Goal: Task Accomplishment & Management: Manage account settings

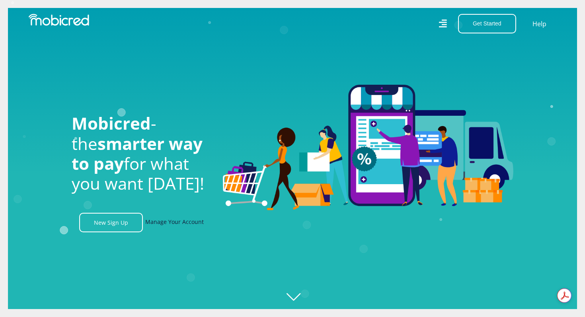
click at [157, 222] on link "Manage Your Account" at bounding box center [174, 222] width 58 height 19
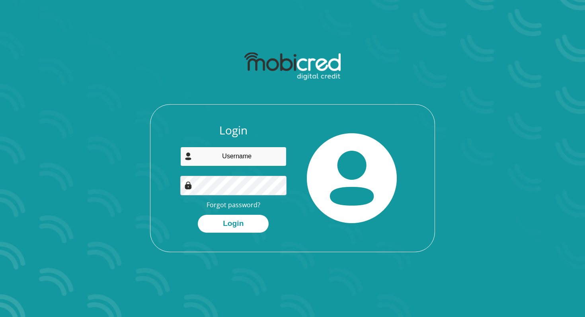
click at [235, 160] on input "email" at bounding box center [233, 156] width 107 height 19
type input "chan9don@gmail.com"
click at [344, 197] on img at bounding box center [352, 178] width 90 height 90
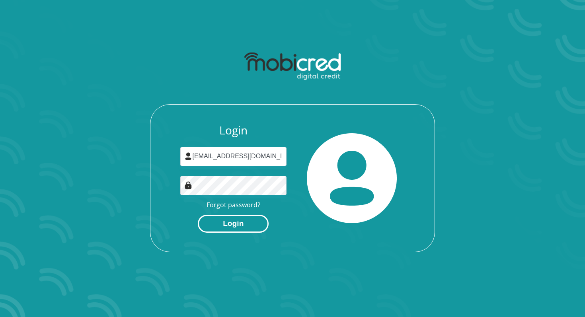
click at [231, 224] on button "Login" at bounding box center [233, 224] width 71 height 18
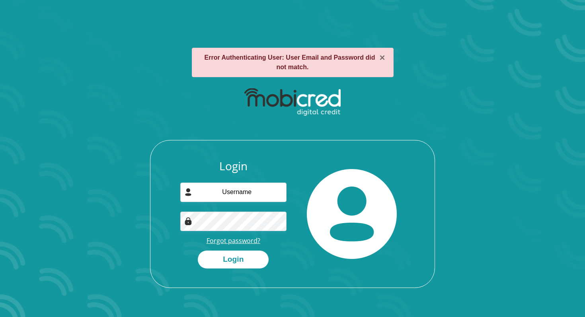
click at [245, 240] on link "Forgot password?" at bounding box center [233, 240] width 54 height 9
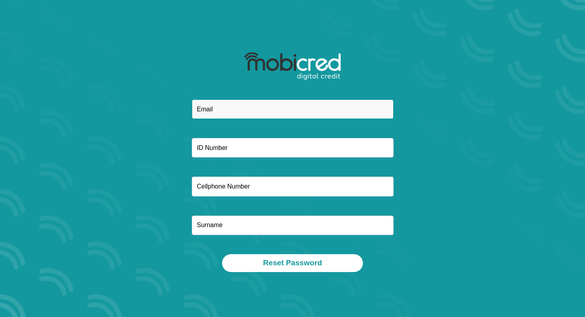
click at [272, 113] on input "email" at bounding box center [293, 108] width 202 height 19
click at [266, 111] on input "chantal" at bounding box center [293, 108] width 202 height 19
type input "chan9don@gmail.com"
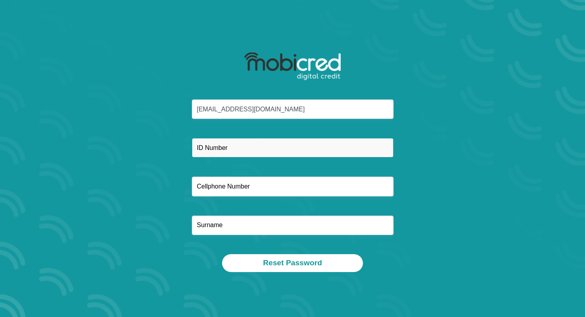
click at [240, 150] on input "text" at bounding box center [293, 147] width 202 height 19
type input "7906180043086"
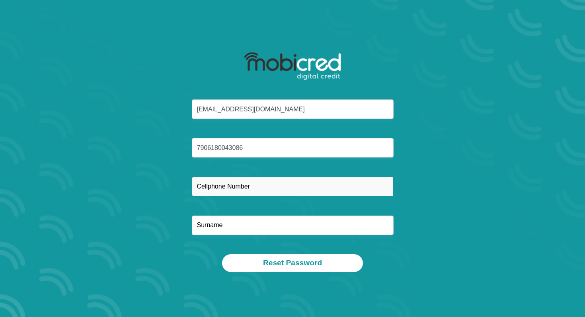
click at [238, 191] on input "text" at bounding box center [293, 186] width 202 height 19
type input "0844778862"
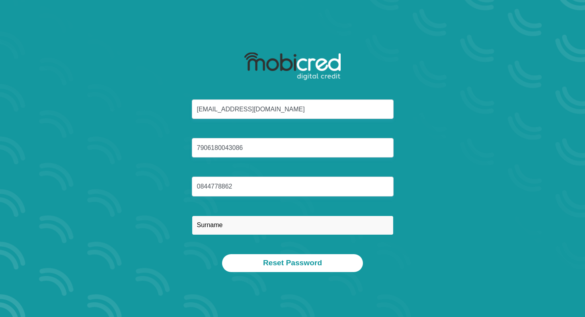
click at [233, 226] on input "text" at bounding box center [293, 225] width 202 height 19
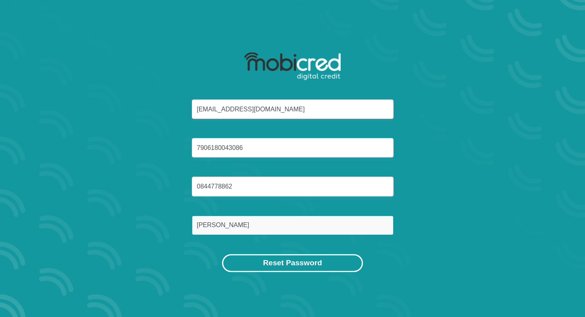
type input "Donnelly"
click at [271, 261] on button "Reset Password" at bounding box center [292, 263] width 141 height 18
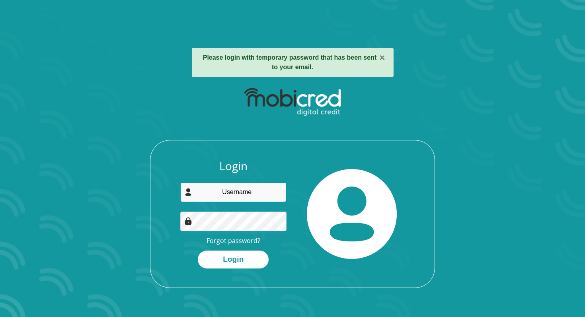
click at [239, 195] on input "email" at bounding box center [233, 192] width 107 height 19
click at [152, 189] on div "Login Forgot password? Login" at bounding box center [292, 223] width 284 height 128
click at [215, 192] on input "email" at bounding box center [233, 192] width 107 height 19
type input "chan9don@gmail.com"
click at [335, 206] on img at bounding box center [352, 214] width 90 height 90
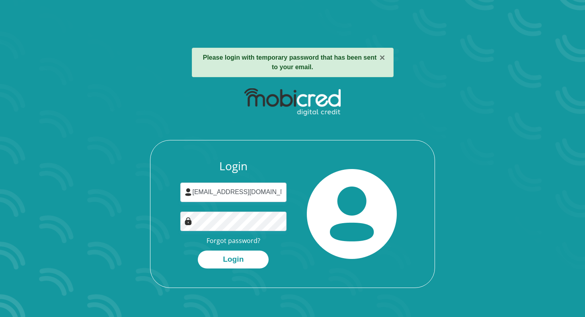
click at [343, 245] on img at bounding box center [352, 214] width 90 height 90
click at [235, 256] on button "Login" at bounding box center [233, 260] width 71 height 18
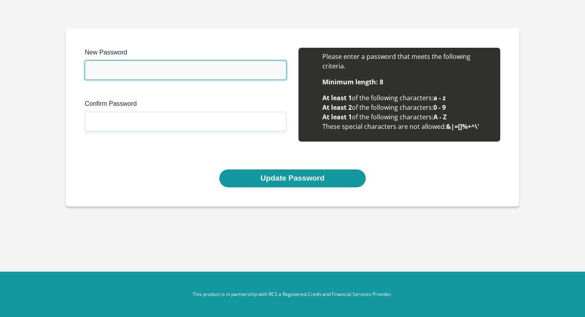
click at [194, 72] on input "New Password" at bounding box center [186, 69] width 202 height 19
type input "Tyrone1950!"
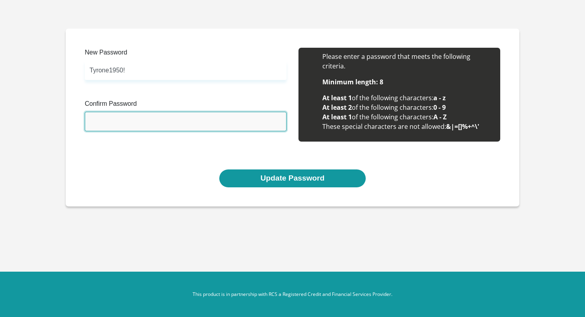
click at [146, 124] on input "Confirm Password" at bounding box center [186, 121] width 202 height 19
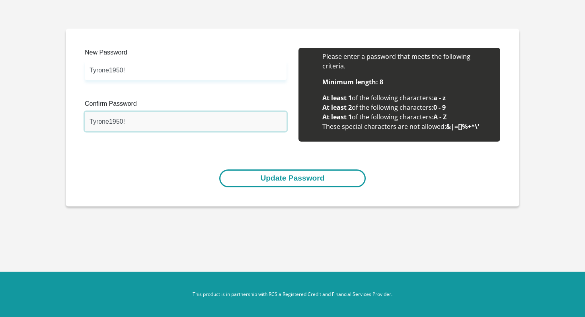
type input "Tyrone1950!"
click at [280, 180] on button "Update Password" at bounding box center [292, 178] width 146 height 18
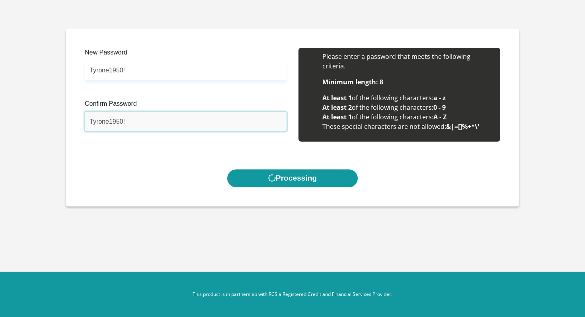
drag, startPoint x: 134, startPoint y: 121, endPoint x: 86, endPoint y: 121, distance: 48.5
click at [86, 121] on input "Tyrone1950!" at bounding box center [186, 121] width 202 height 19
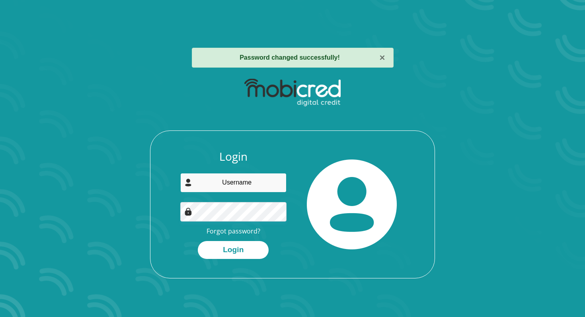
click at [253, 185] on input "email" at bounding box center [233, 182] width 107 height 19
type input "[EMAIL_ADDRESS][DOMAIN_NAME]"
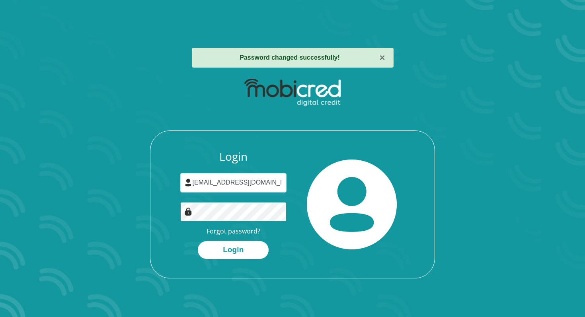
click at [198, 241] on button "Login" at bounding box center [233, 250] width 71 height 18
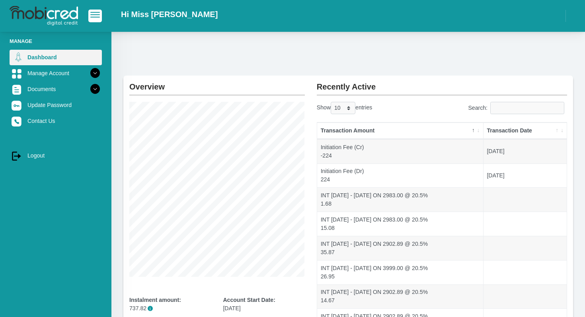
click at [35, 56] on link "Dashboard" at bounding box center [56, 57] width 92 height 15
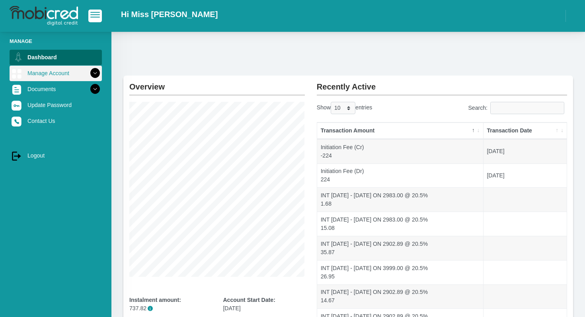
click at [58, 72] on link "Manage Account" at bounding box center [56, 73] width 92 height 15
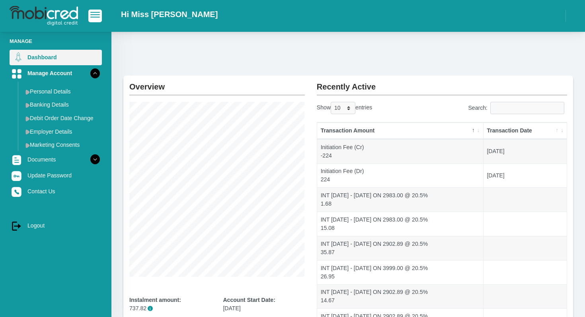
click at [42, 56] on link "Dashboard" at bounding box center [56, 57] width 92 height 15
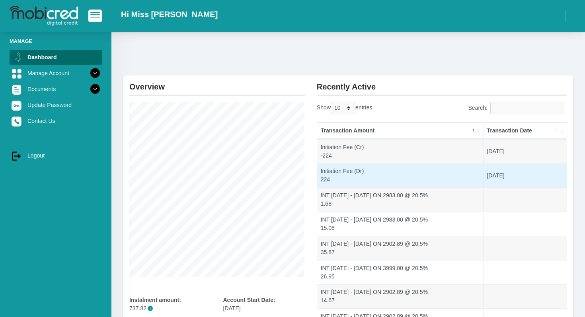
scroll to position [131, 0]
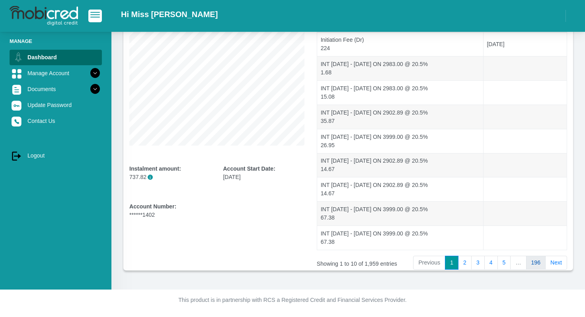
click at [535, 260] on link "196" at bounding box center [536, 263] width 20 height 14
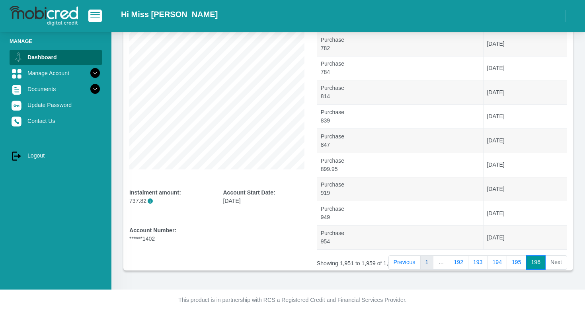
click at [423, 261] on link "1" at bounding box center [427, 262] width 14 height 14
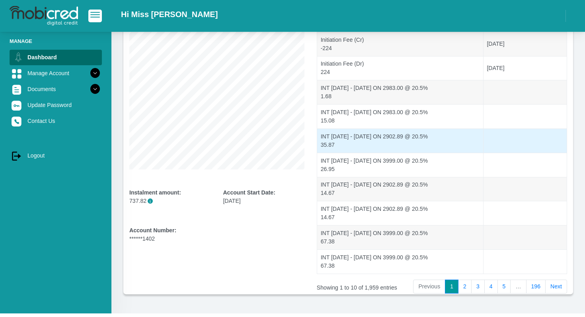
scroll to position [0, 0]
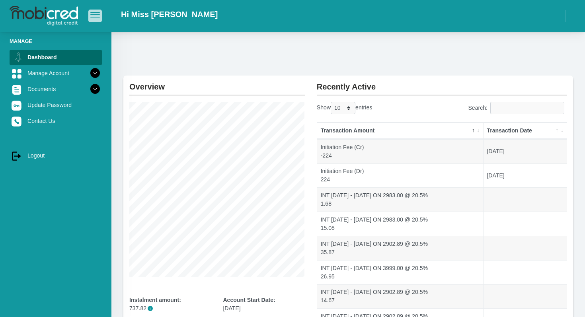
click at [88, 14] on button "button" at bounding box center [95, 16] width 14 height 12
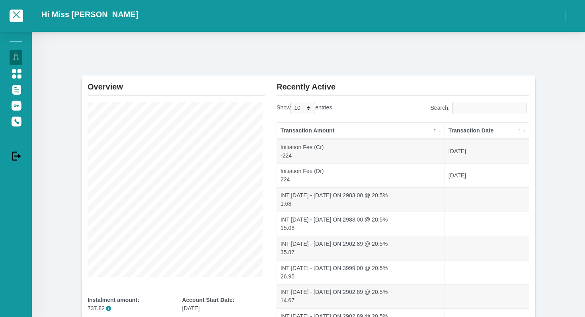
click at [88, 14] on h2 "Hi Miss [PERSON_NAME]" at bounding box center [89, 15] width 97 height 10
click at [16, 13] on span "button" at bounding box center [17, 15] width 10 height 6
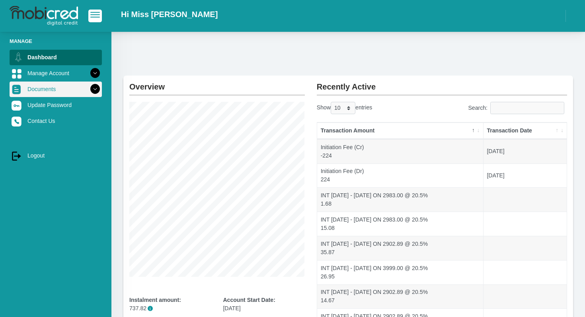
click at [35, 93] on link "Documents" at bounding box center [56, 89] width 92 height 15
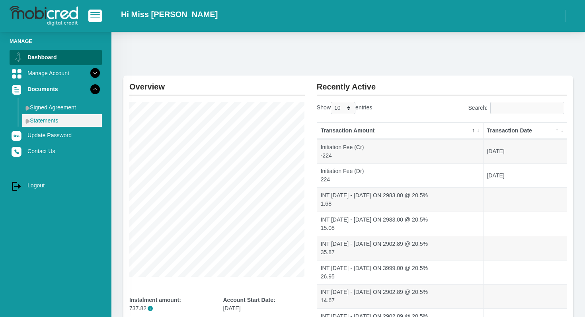
click at [46, 118] on link "Statements" at bounding box center [62, 120] width 80 height 13
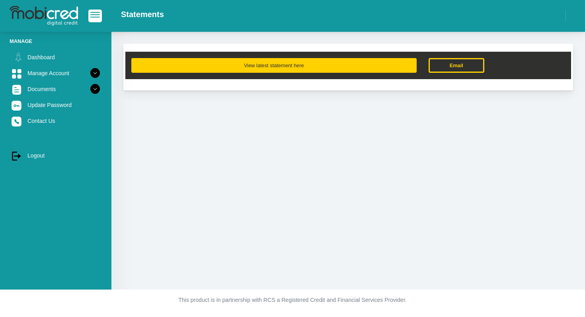
click at [240, 64] on button "View latest statement here" at bounding box center [273, 65] width 285 height 15
